Goal: Navigation & Orientation: Find specific page/section

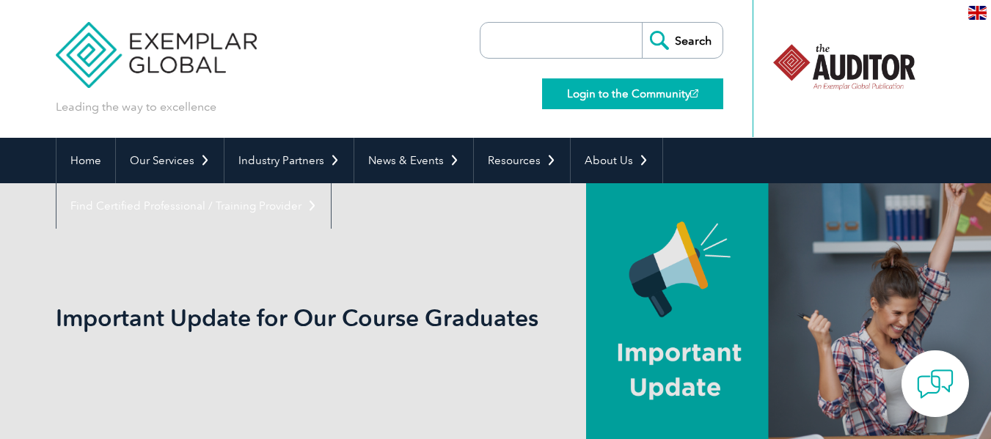
click at [603, 97] on link "Login to the Community" at bounding box center [632, 93] width 181 height 31
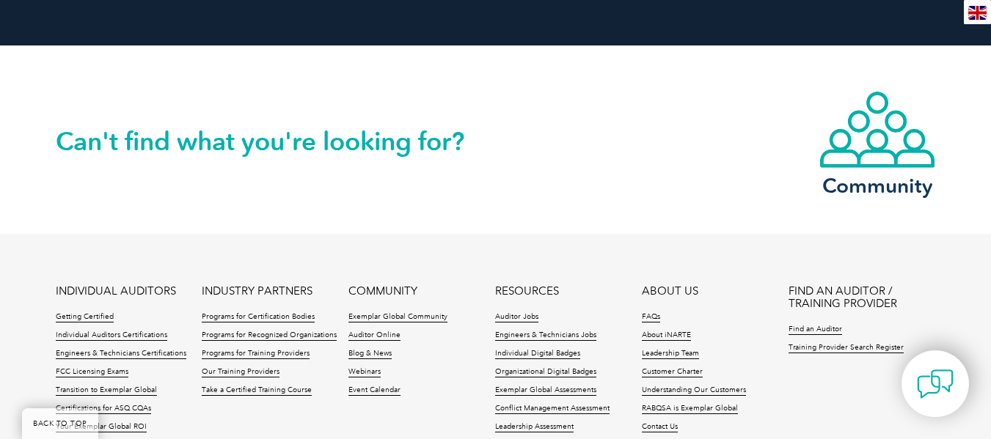
scroll to position [1613, 0]
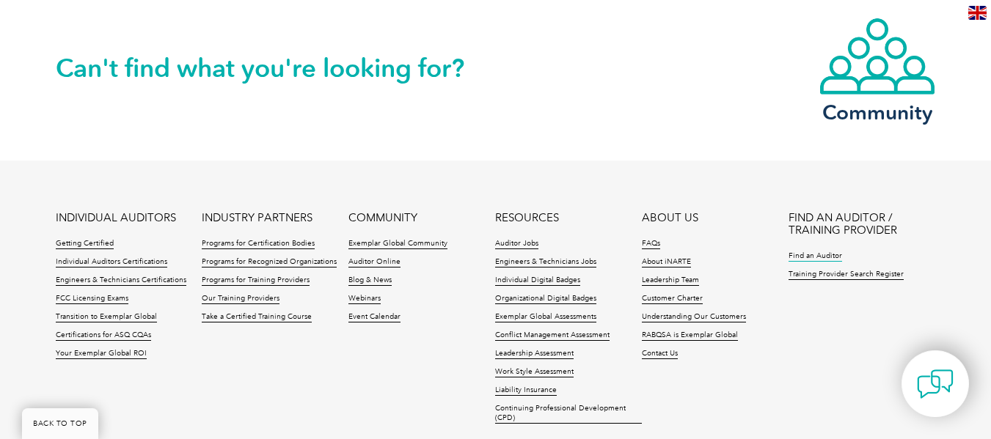
click at [816, 251] on link "Find an Auditor" at bounding box center [815, 256] width 54 height 10
click at [139, 257] on link "Individual Auditors Certifications" at bounding box center [111, 262] width 111 height 10
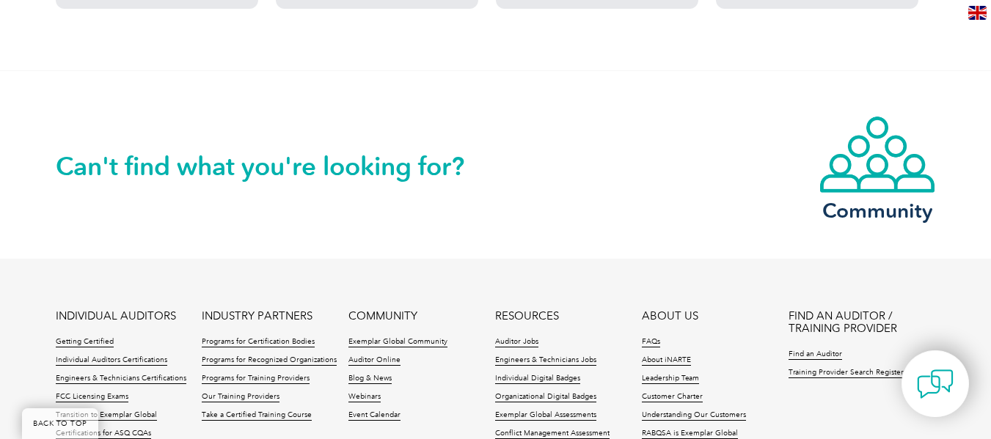
scroll to position [1613, 0]
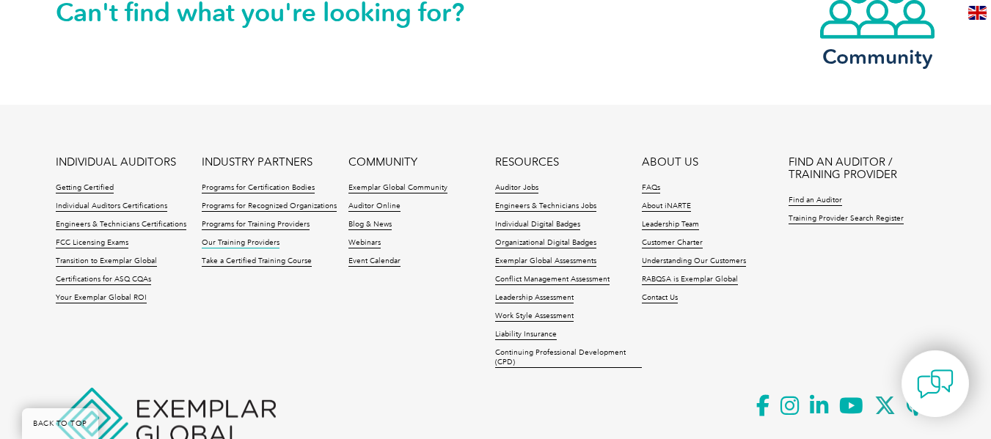
click at [208, 240] on link "Our Training Providers" at bounding box center [241, 243] width 78 height 10
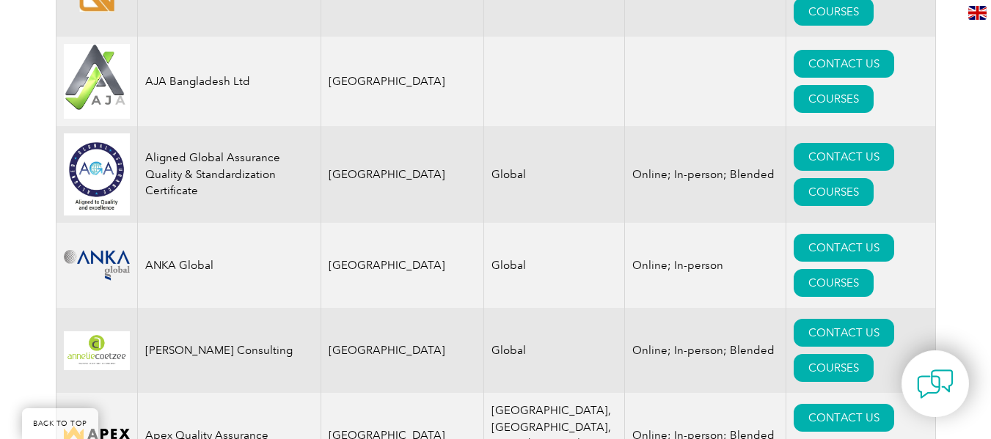
scroll to position [1818, 0]
